Goal: Information Seeking & Learning: Learn about a topic

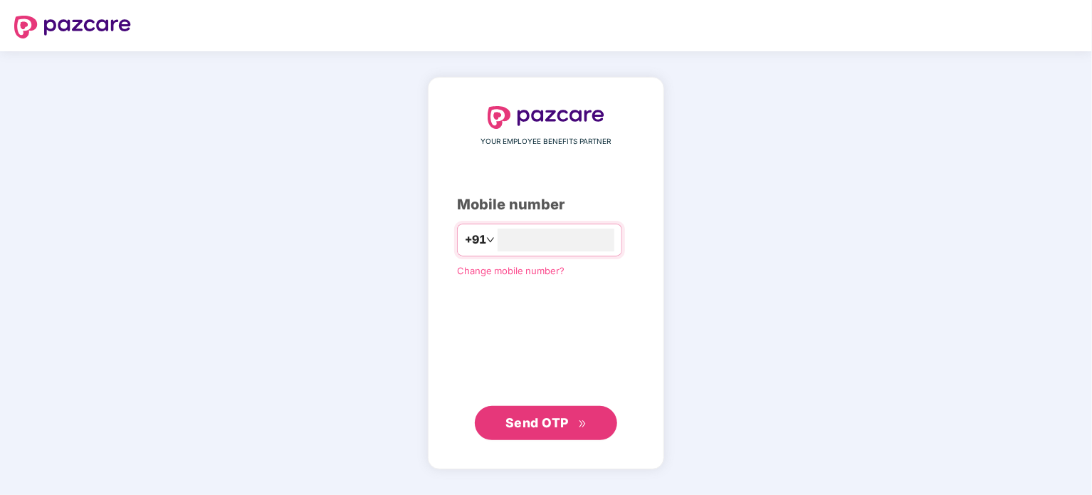
type input "**********"
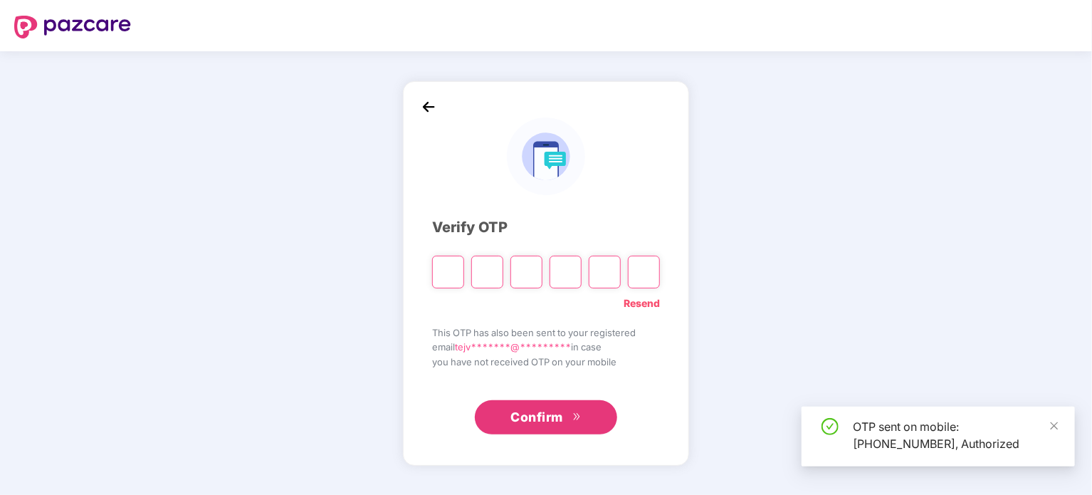
type input "*"
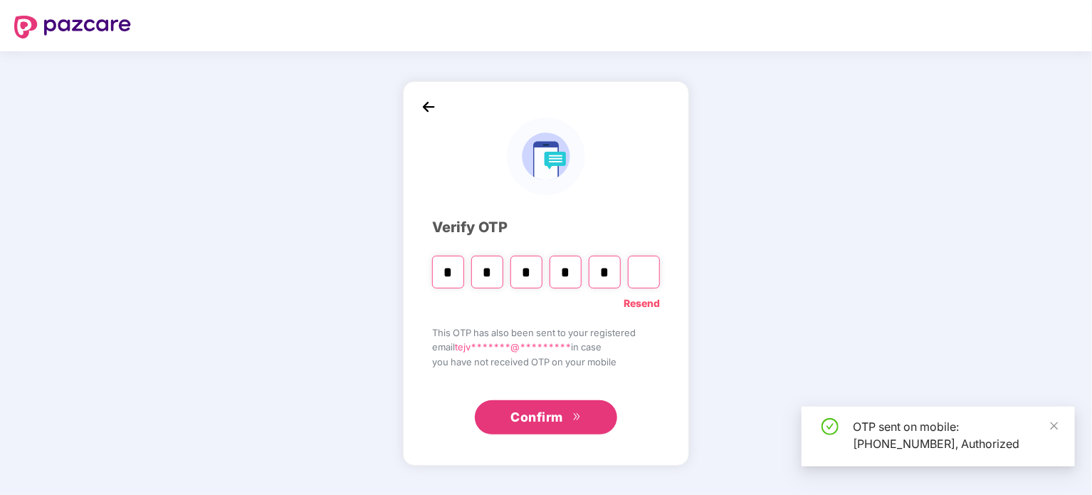
type input "*"
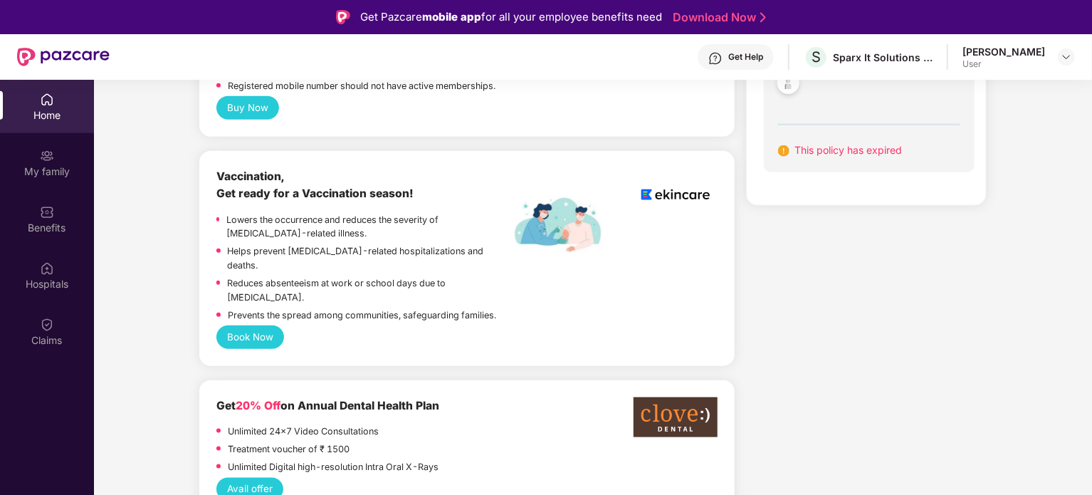
scroll to position [641, 0]
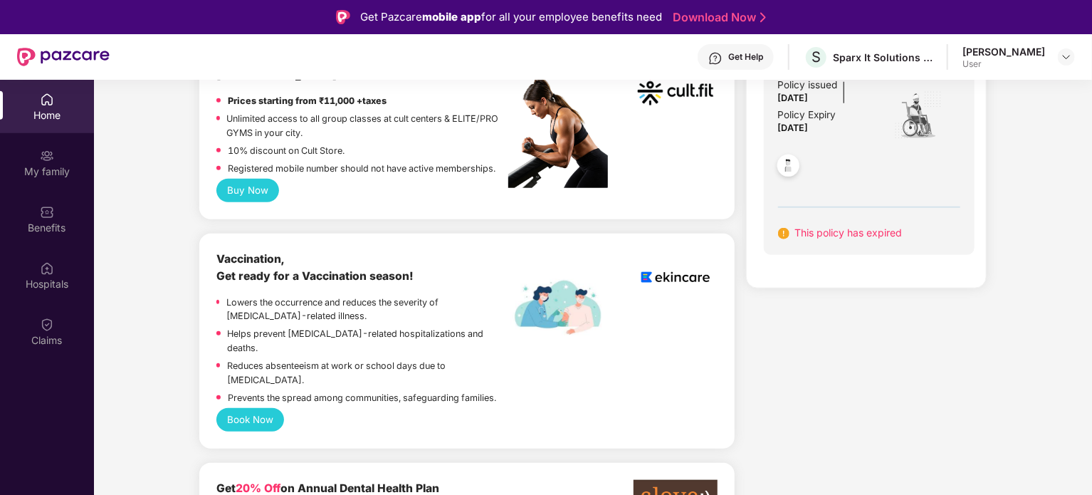
click at [781, 234] on img at bounding box center [783, 233] width 11 height 11
click at [820, 232] on span "This policy has expired" at bounding box center [849, 232] width 108 height 12
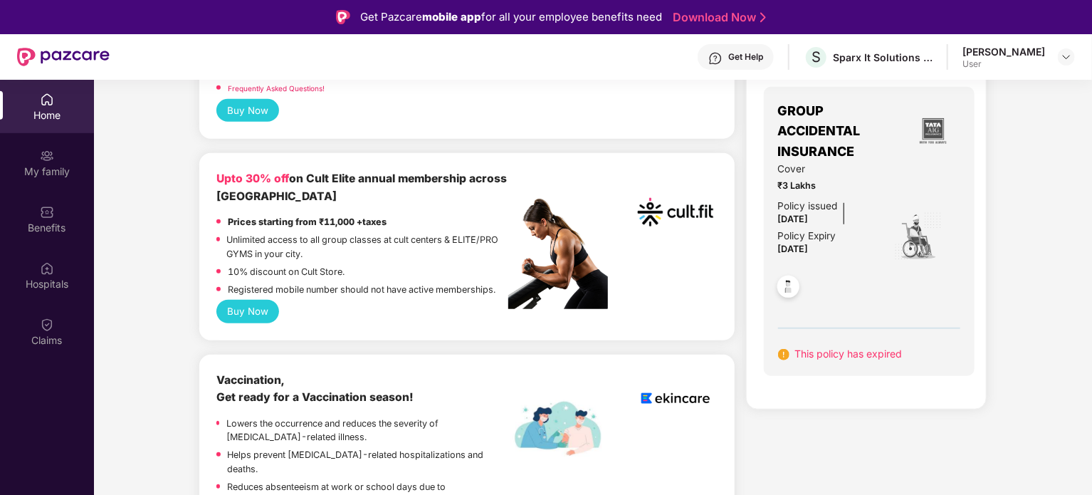
scroll to position [498, 0]
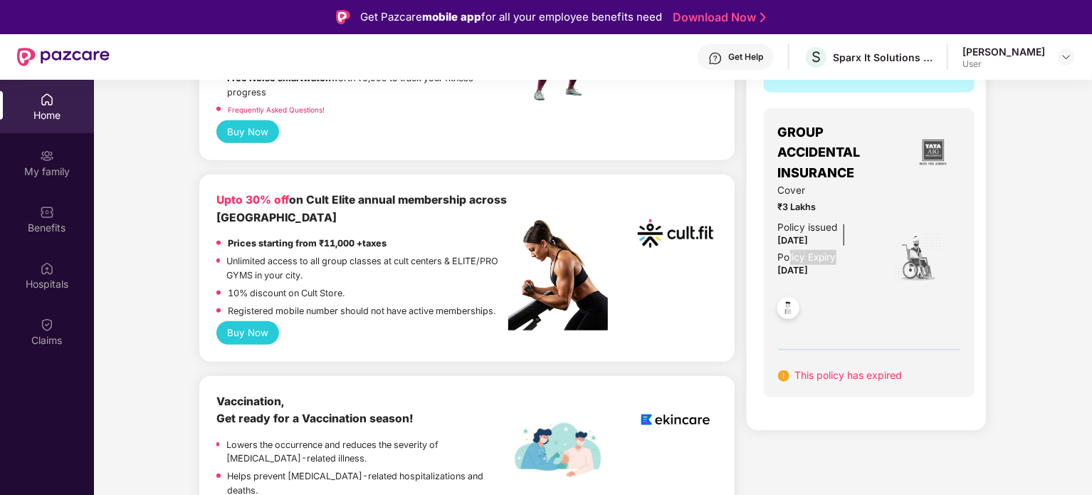
drag, startPoint x: 839, startPoint y: 264, endPoint x: 788, endPoint y: 252, distance: 52.0
click at [788, 252] on div "Policy issued [DATE] Policy Expiry [DATE]" at bounding box center [827, 249] width 98 height 59
click at [809, 270] on span "[DATE]" at bounding box center [793, 270] width 31 height 11
drag, startPoint x: 834, startPoint y: 270, endPoint x: 782, endPoint y: 244, distance: 58.0
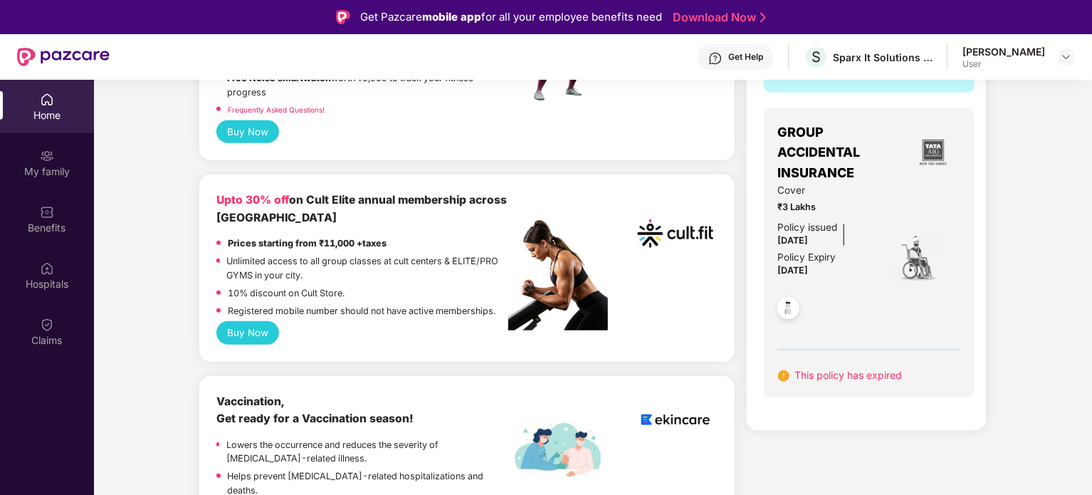
click at [782, 244] on div "Policy issued [DATE] Policy Expiry [DATE]" at bounding box center [827, 249] width 98 height 59
click at [800, 278] on div "Policy Expiry [DATE]" at bounding box center [807, 265] width 58 height 30
drag, startPoint x: 832, startPoint y: 244, endPoint x: 785, endPoint y: 224, distance: 50.4
click at [785, 224] on div "Policy issued [DATE]" at bounding box center [808, 235] width 60 height 30
drag, startPoint x: 836, startPoint y: 272, endPoint x: 787, endPoint y: 260, distance: 50.6
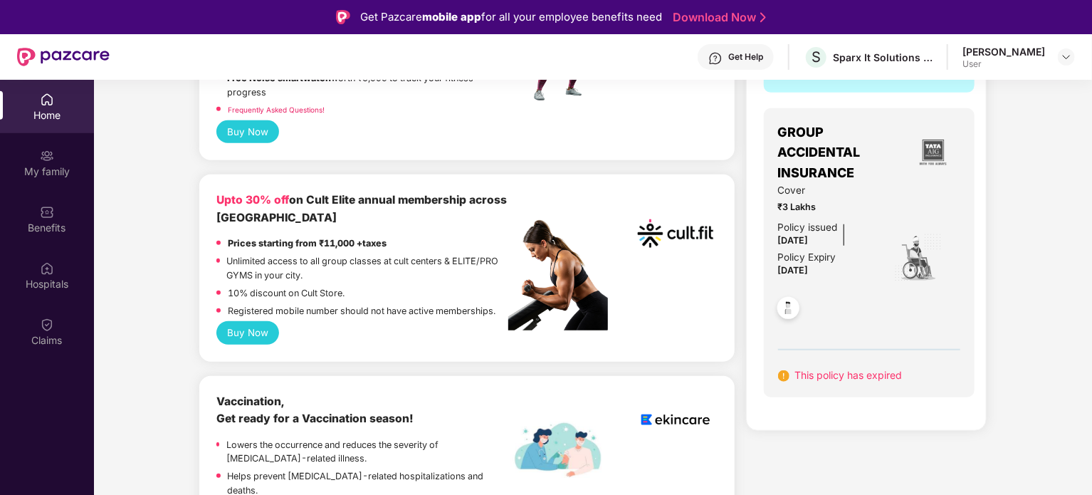
click at [787, 260] on div "Policy issued [DATE] Policy Expiry [DATE]" at bounding box center [827, 249] width 98 height 59
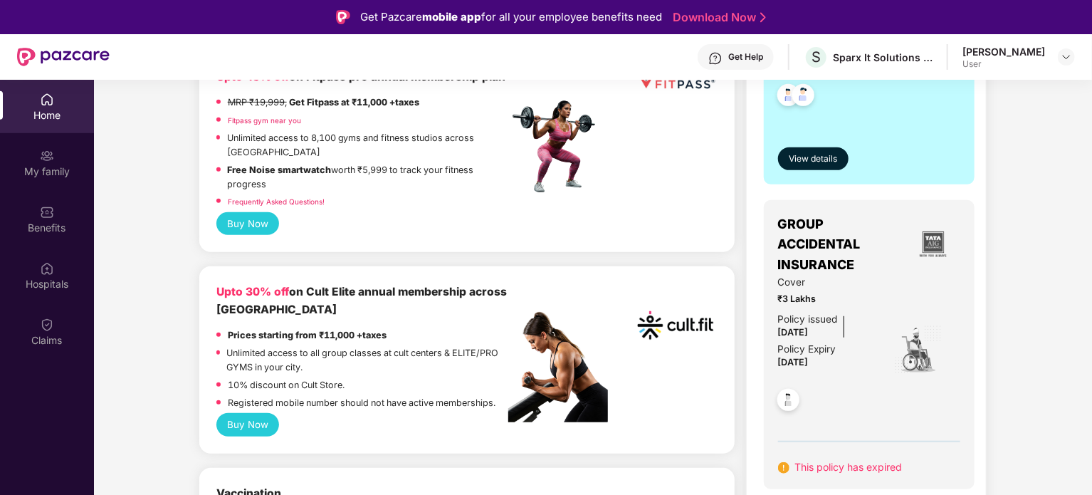
scroll to position [285, 0]
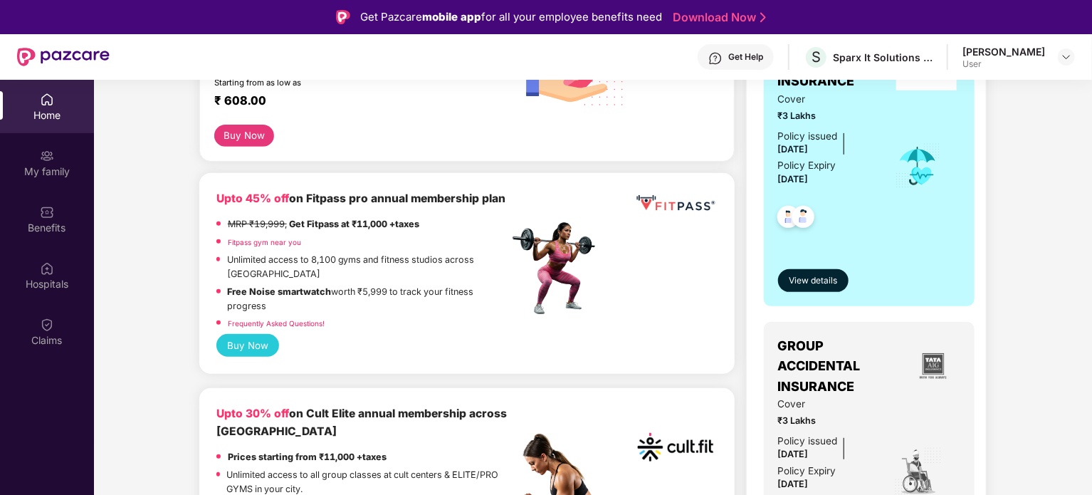
drag, startPoint x: 846, startPoint y: 184, endPoint x: 768, endPoint y: 154, distance: 83.8
click at [768, 154] on div "GROUP HEALTH INSURANCE Cover ₹3 Lakhs Policy issued [DATE] Policy Expiry [DATE]…" at bounding box center [869, 171] width 211 height 269
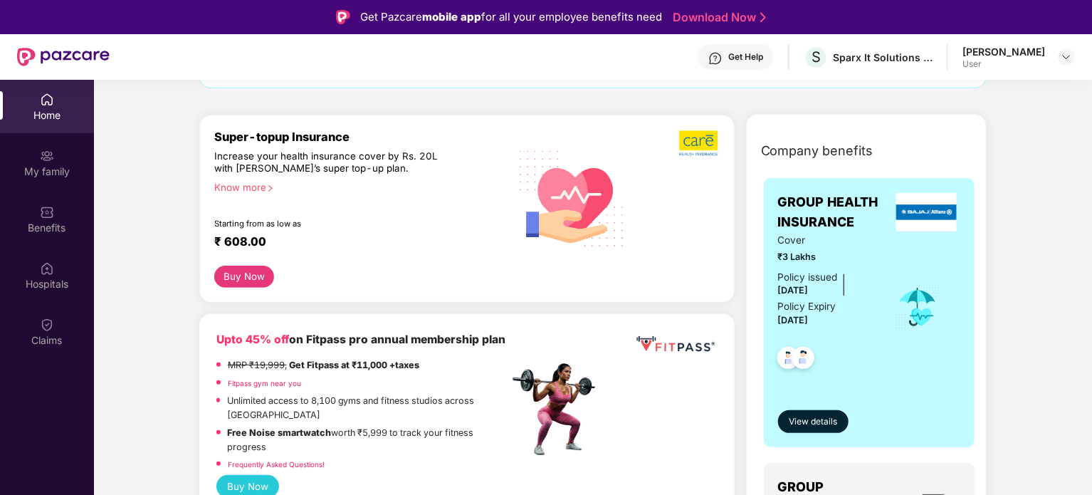
scroll to position [142, 0]
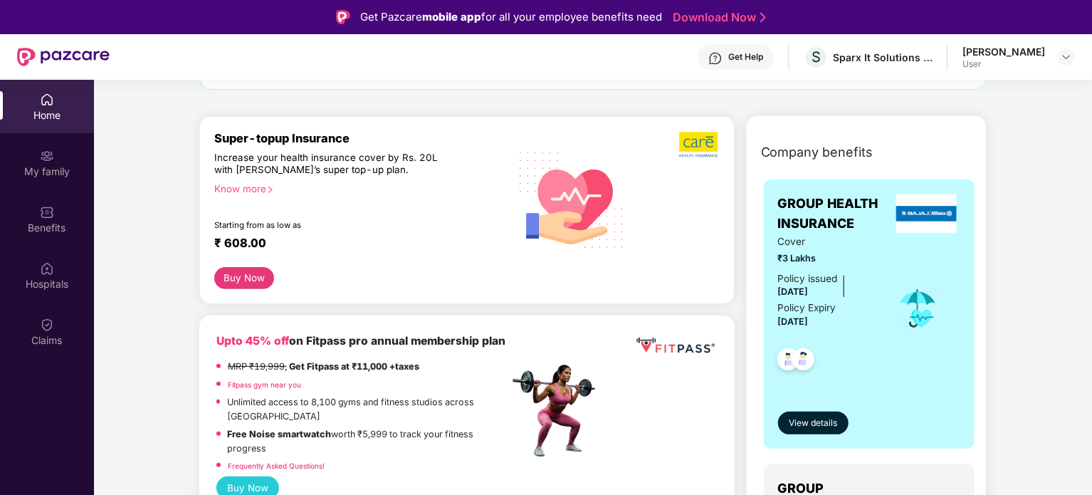
click at [883, 326] on div "Cover ₹3 Lakhs Policy issued [DATE] Policy Expiry [DATE]" at bounding box center [869, 308] width 183 height 149
click at [815, 424] on span "View details" at bounding box center [813, 424] width 48 height 14
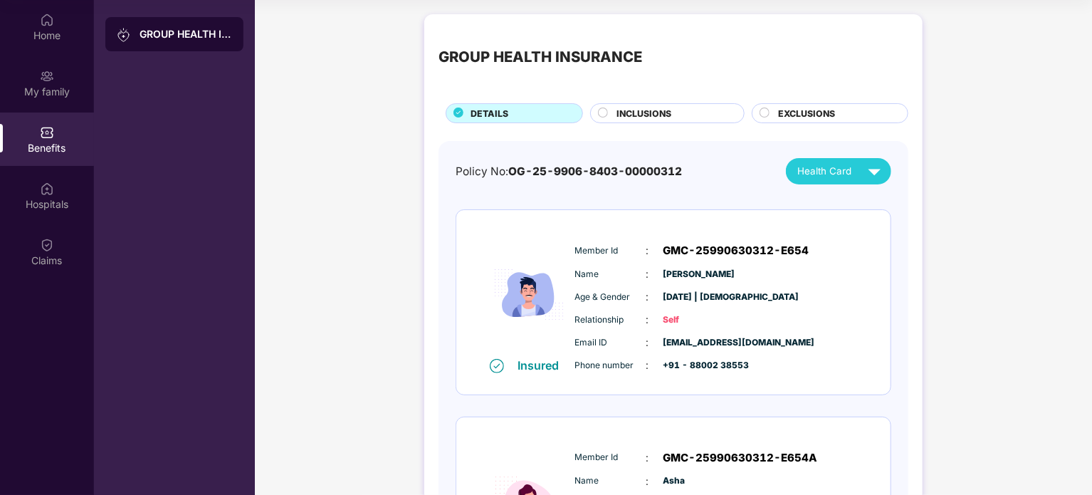
click at [662, 115] on span "INCLUSIONS" at bounding box center [644, 114] width 55 height 14
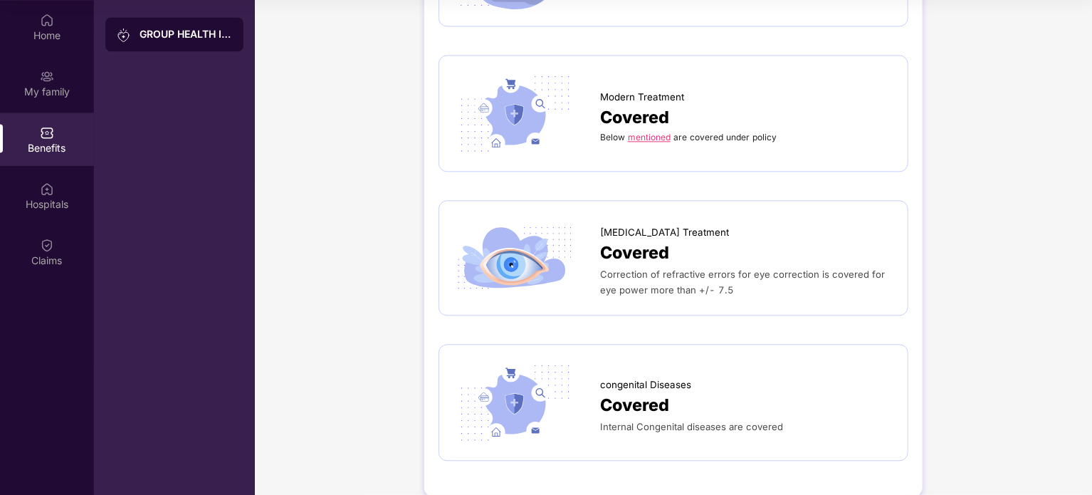
scroll to position [1508, 0]
